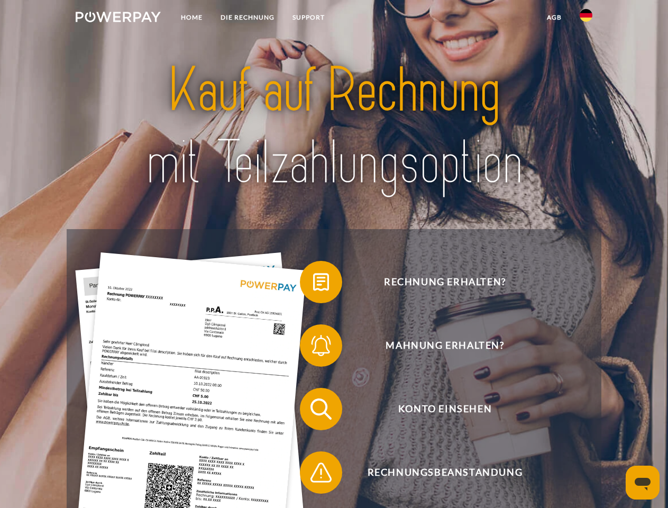
click at [118, 19] on img at bounding box center [118, 17] width 85 height 11
click at [586, 19] on img at bounding box center [586, 15] width 13 height 13
click at [554, 17] on link "agb" at bounding box center [554, 17] width 33 height 19
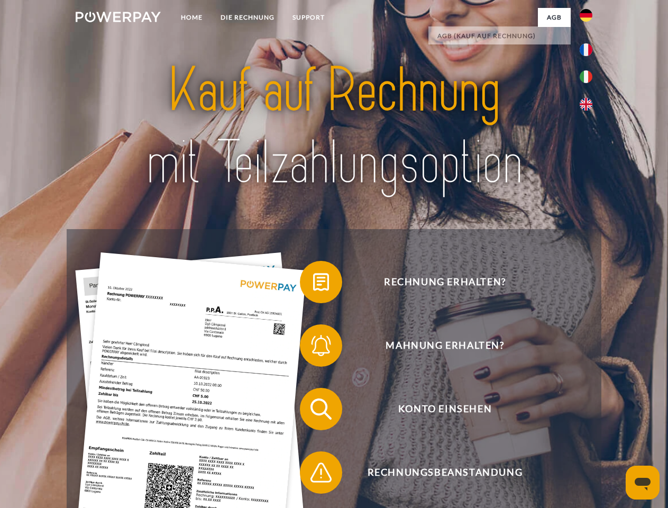
click at [313, 284] on span at bounding box center [305, 281] width 53 height 53
click at [313, 347] on span at bounding box center [305, 345] width 53 height 53
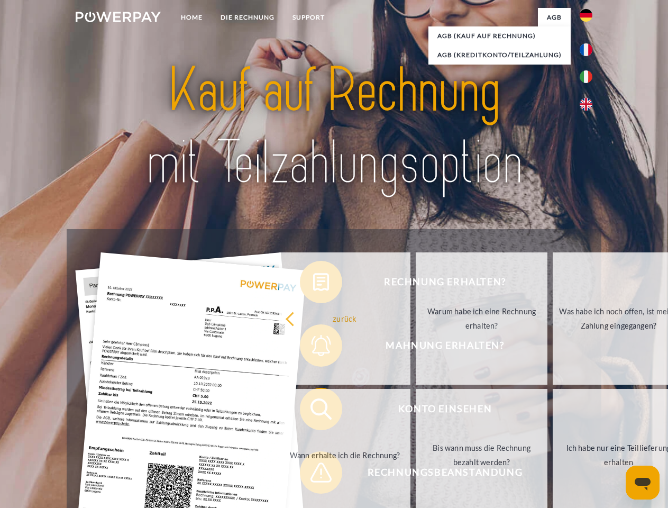
click at [416, 411] on link "Bis wann muss die Rechnung bezahlt werden?" at bounding box center [482, 455] width 132 height 132
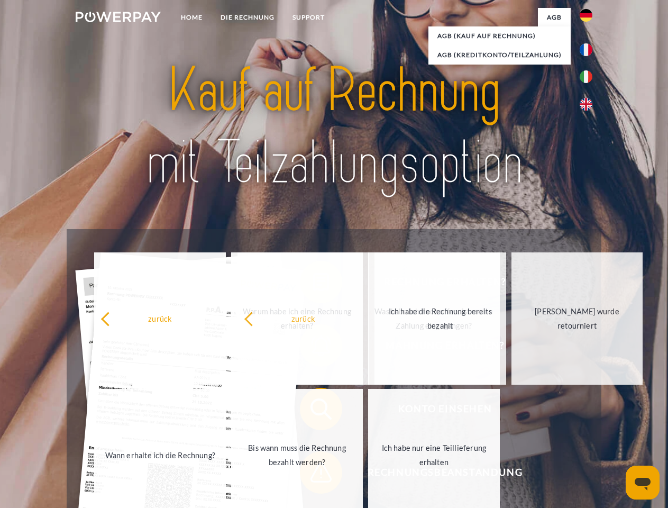
click at [313, 474] on span at bounding box center [305, 472] width 53 height 53
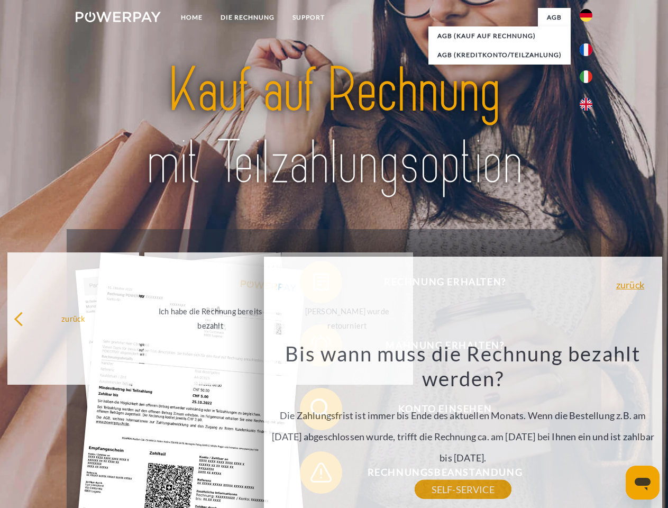
click at [643, 482] on icon "Messaging-Fenster öffnen" at bounding box center [643, 484] width 16 height 13
